Goal: Information Seeking & Learning: Learn about a topic

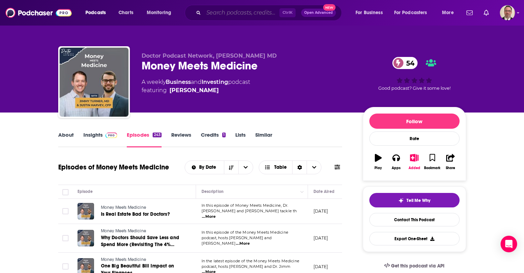
click at [253, 14] on input "Search podcasts, credits, & more..." at bounding box center [242, 12] width 76 height 11
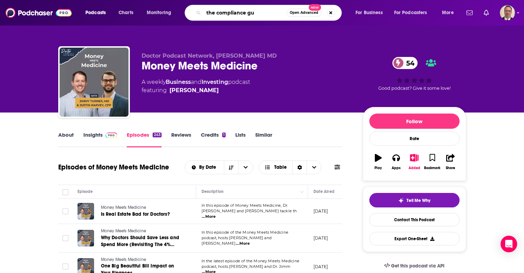
type input "the compliance guy"
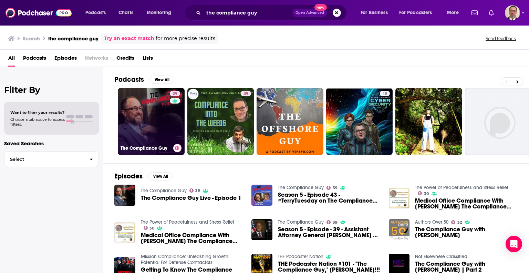
click at [154, 121] on link "39 The Compliance Guy" at bounding box center [151, 121] width 67 height 67
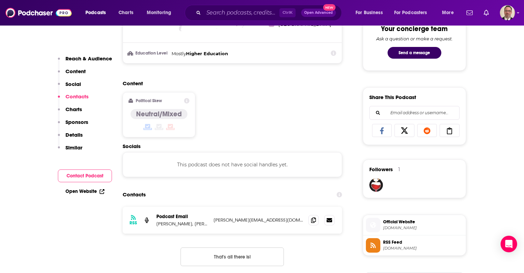
scroll to position [517, 0]
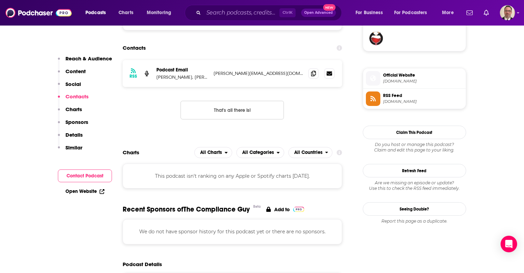
click at [398, 78] on span "Official Website" at bounding box center [423, 75] width 80 height 6
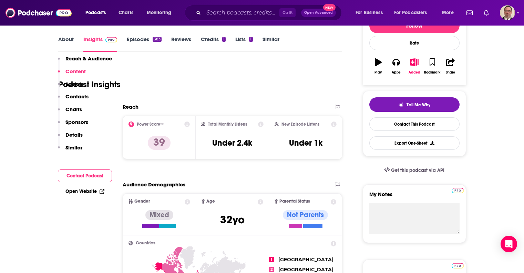
scroll to position [0, 0]
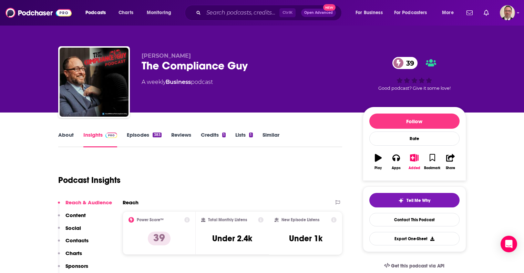
click at [71, 135] on link "About" at bounding box center [66, 139] width 16 height 16
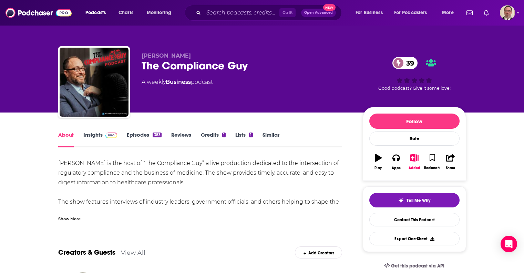
click at [72, 221] on div "Show More" at bounding box center [69, 218] width 22 height 7
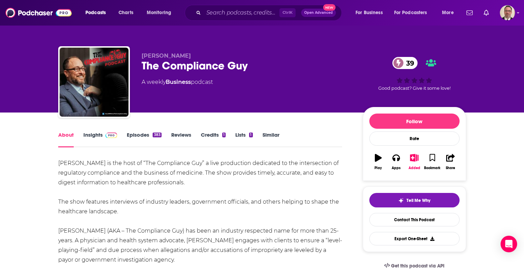
click at [111, 167] on div "[PERSON_NAME] is the host of “The Compliance Guy” a live production dedicated t…" at bounding box center [200, 264] width 284 height 212
click at [113, 160] on div "[PERSON_NAME] is the host of “The Compliance Guy” a live production dedicated t…" at bounding box center [200, 264] width 284 height 212
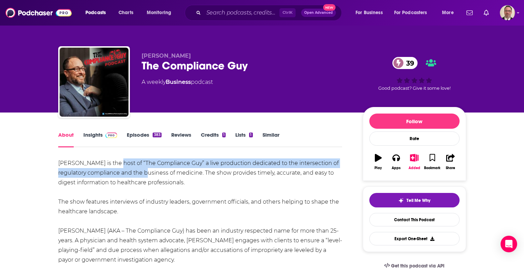
drag, startPoint x: 111, startPoint y: 161, endPoint x: 143, endPoint y: 170, distance: 32.6
click at [143, 170] on div "[PERSON_NAME] is the host of “The Compliance Guy” a live production dedicated t…" at bounding box center [200, 264] width 284 height 212
click at [123, 163] on div "[PERSON_NAME] is the host of “The Compliance Guy” a live production dedicated t…" at bounding box center [200, 264] width 284 height 212
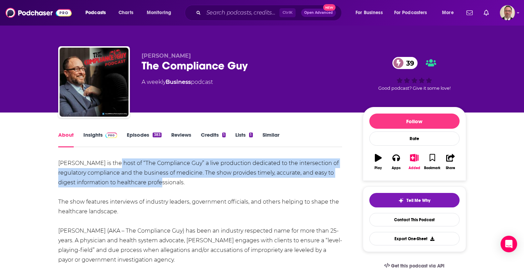
drag, startPoint x: 110, startPoint y: 161, endPoint x: 169, endPoint y: 179, distance: 62.3
click at [169, 179] on div "[PERSON_NAME] is the host of “The Compliance Guy” a live production dedicated t…" at bounding box center [200, 264] width 284 height 212
copy div "“The Compliance Guy” a live production dedicated to the intersection of regulat…"
click at [130, 138] on link "Episodes 383" at bounding box center [144, 139] width 34 height 16
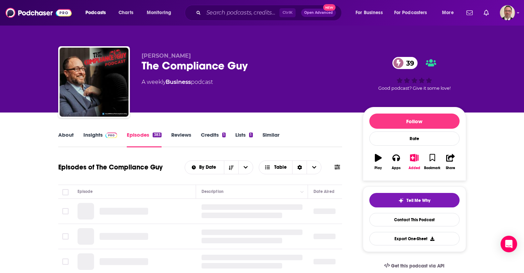
click at [95, 141] on link "Insights" at bounding box center [100, 139] width 34 height 16
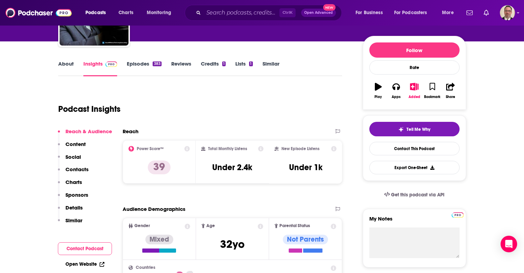
scroll to position [69, 0]
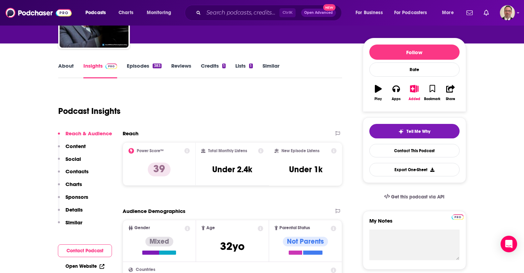
click at [145, 68] on link "Episodes 383" at bounding box center [144, 70] width 34 height 16
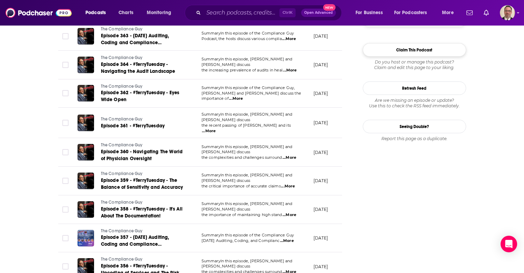
scroll to position [448, 0]
